Goal: Information Seeking & Learning: Learn about a topic

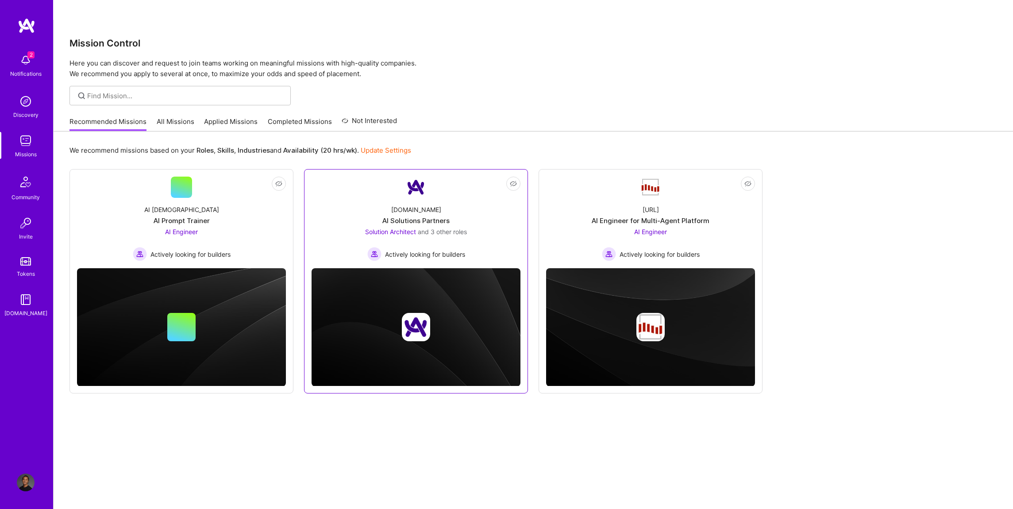
click at [455, 198] on div "A.Team AI Solutions Partners Solution Architect and 3 other roles Actively look…" at bounding box center [416, 229] width 209 height 63
click at [709, 198] on div "Steelbay.ai AI Engineer for Multi-Agent Platform AI Engineer Actively looking f…" at bounding box center [650, 229] width 209 height 63
click at [227, 177] on link "Not Interested AI Prophets AI Prompt Trainer AI Engineer Actively looking for b…" at bounding box center [181, 219] width 209 height 85
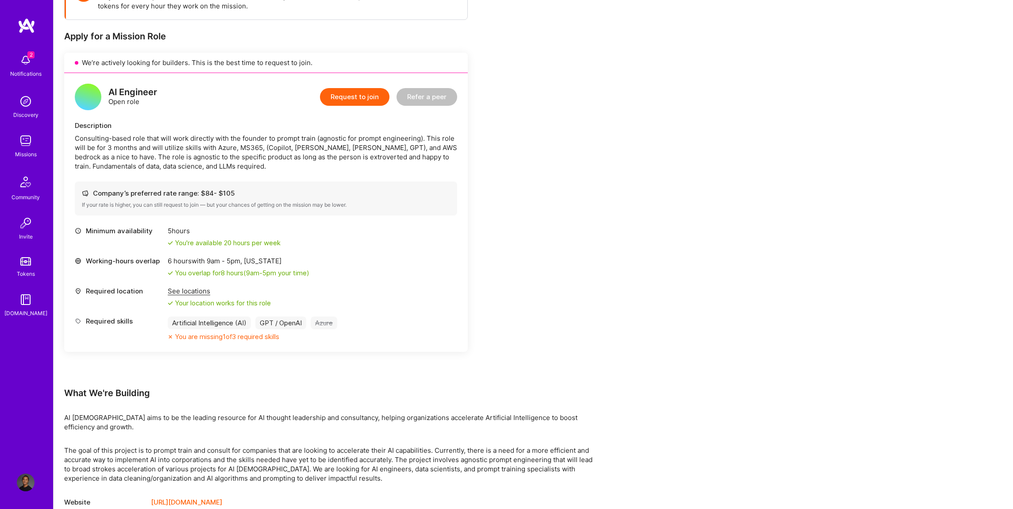
scroll to position [173, 0]
click at [186, 499] on link "[URL][DOMAIN_NAME]" at bounding box center [186, 504] width 71 height 11
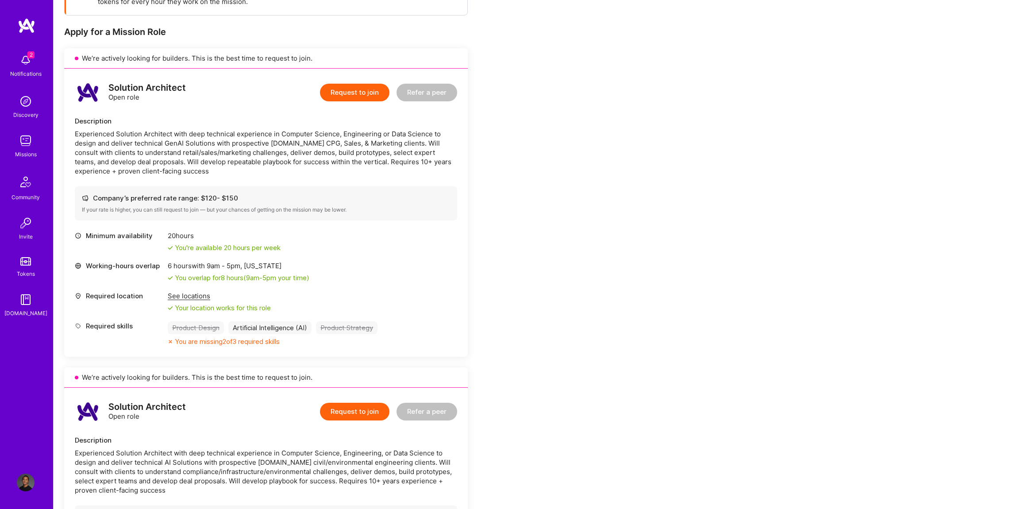
scroll to position [179, 0]
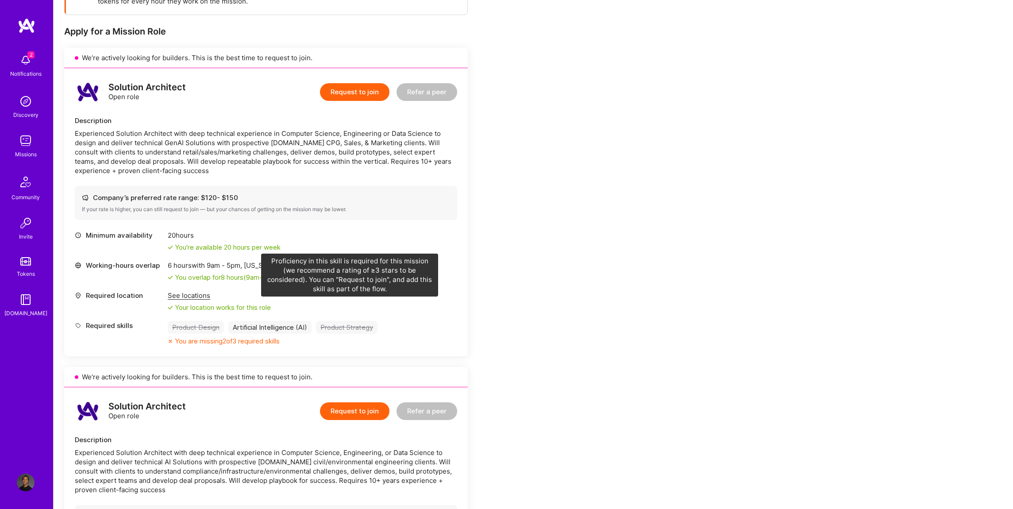
click at [337, 321] on div "Product Strategy" at bounding box center [347, 327] width 62 height 13
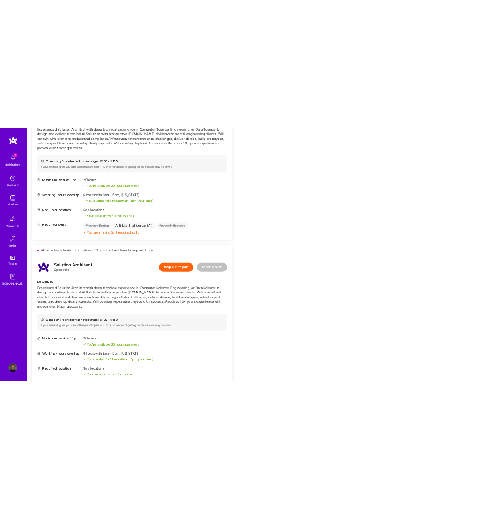
scroll to position [0, 0]
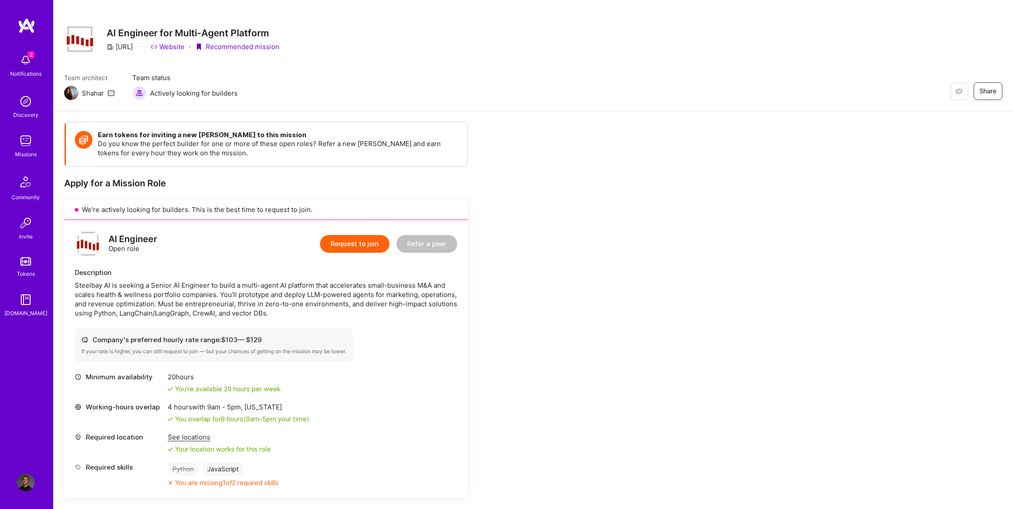
scroll to position [43, 0]
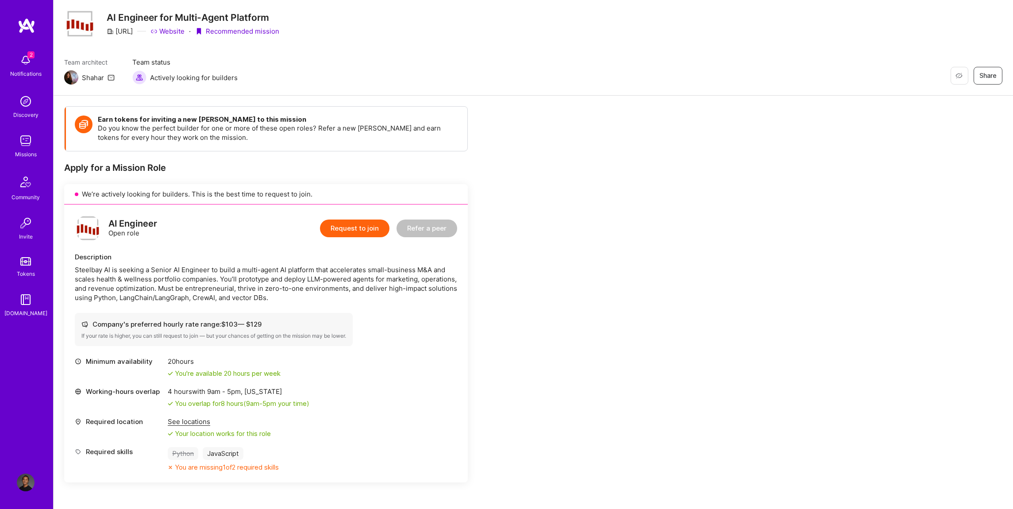
click at [278, 265] on div "Steelbay AI is seeking a Senior AI Engineer to build a multi-agent AI platform …" at bounding box center [266, 283] width 382 height 37
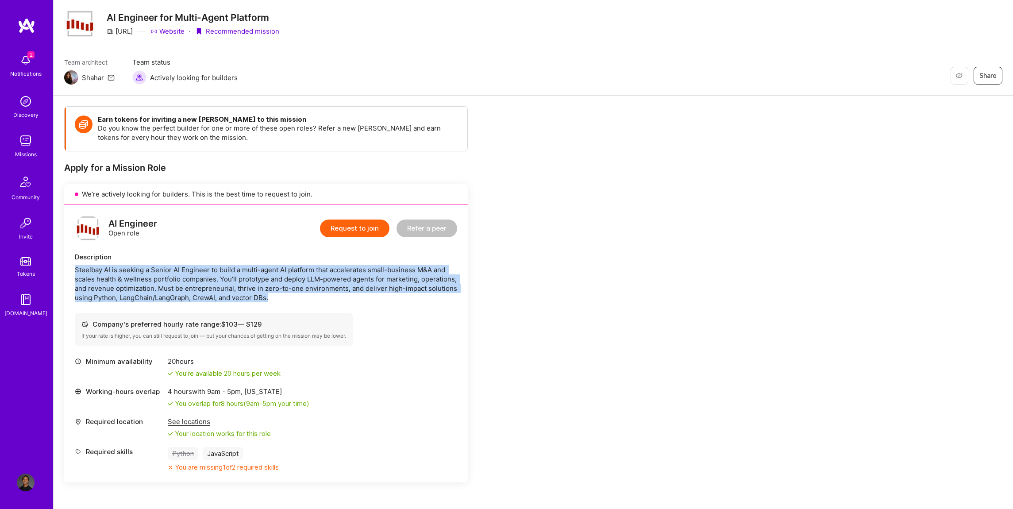
click at [278, 265] on div "Steelbay AI is seeking a Senior AI Engineer to build a multi-agent AI platform …" at bounding box center [266, 283] width 382 height 37
click at [384, 265] on div "Steelbay AI is seeking a Senior AI Engineer to build a multi-agent AI platform …" at bounding box center [266, 283] width 382 height 37
